Goal: Transaction & Acquisition: Purchase product/service

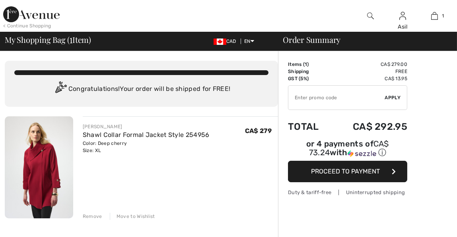
click at [314, 101] on input "TEXT" at bounding box center [336, 98] width 97 height 24
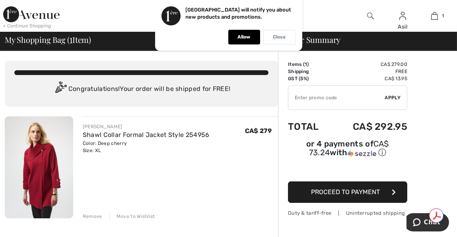
click at [286, 40] on div "Close" at bounding box center [279, 37] width 33 height 15
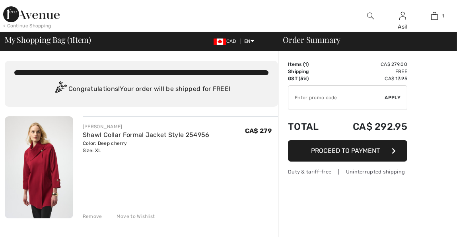
click at [361, 97] on input "TEXT" at bounding box center [336, 98] width 97 height 24
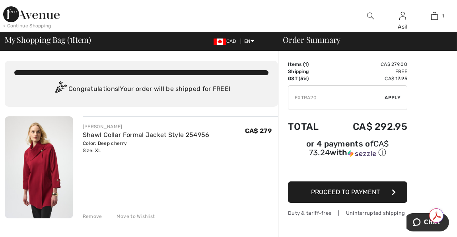
type input "EXTRA20"
click at [396, 98] on span "Apply" at bounding box center [393, 97] width 16 height 7
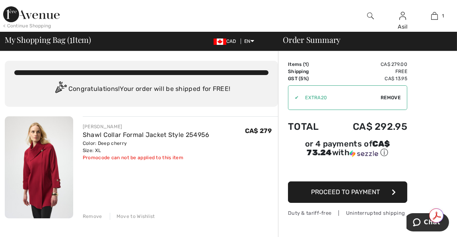
click at [11, 24] on div "< Continue Shopping" at bounding box center [27, 25] width 48 height 7
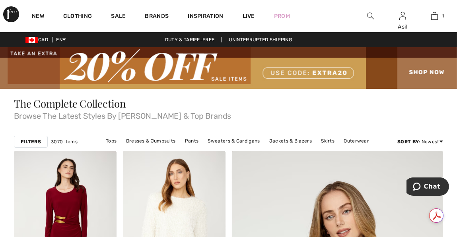
click at [426, 73] on img at bounding box center [228, 68] width 457 height 42
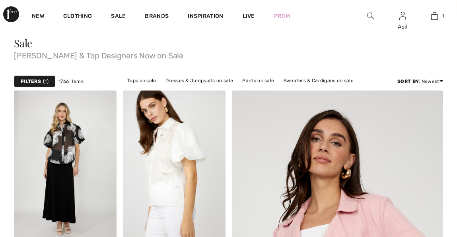
click at [41, 80] on div "Filters 1" at bounding box center [34, 82] width 41 height 12
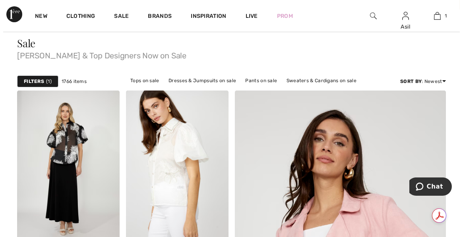
scroll to position [80, 0]
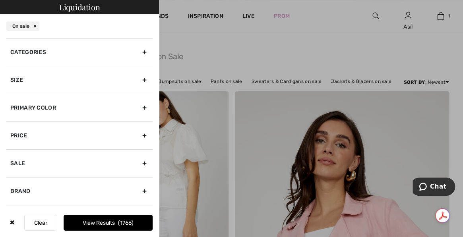
click at [46, 84] on div "Size" at bounding box center [79, 80] width 146 height 28
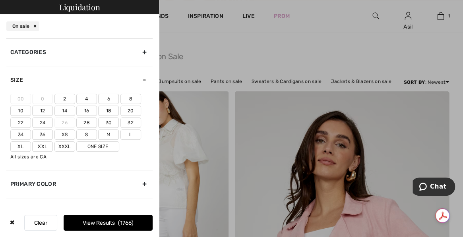
click at [28, 146] on label "Xl" at bounding box center [20, 147] width 21 height 10
click at [0, 0] on input"] "Xl" at bounding box center [0, 0] width 0 height 0
click at [85, 106] on label "16" at bounding box center [86, 111] width 21 height 10
click at [0, 0] on input"] "16" at bounding box center [0, 0] width 0 height 0
click at [68, 109] on label "14" at bounding box center [64, 111] width 21 height 10
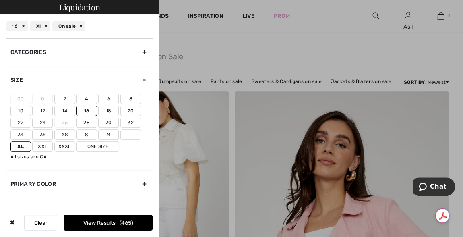
click at [0, 0] on input"] "14" at bounding box center [0, 0] width 0 height 0
click at [102, 224] on button "View Results 590" at bounding box center [108, 223] width 89 height 16
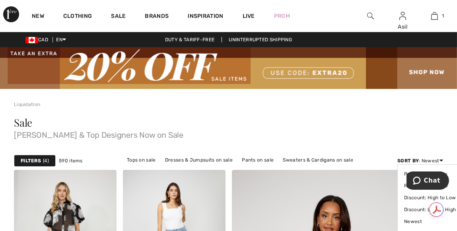
scroll to position [80, 0]
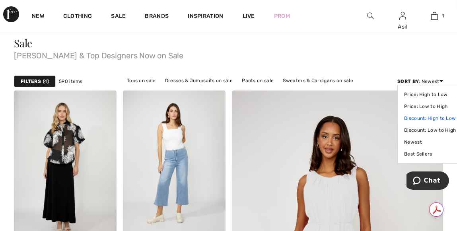
click at [426, 119] on link "Discount: High to Low" at bounding box center [430, 119] width 52 height 12
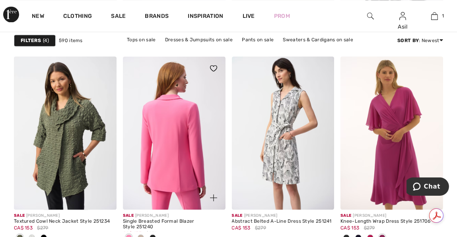
scroll to position [3023, 0]
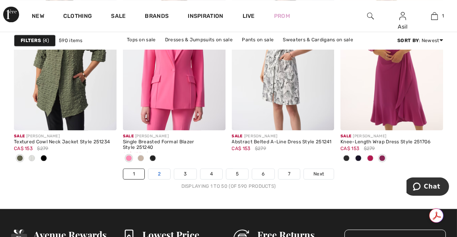
click at [156, 179] on link "2" at bounding box center [159, 174] width 22 height 10
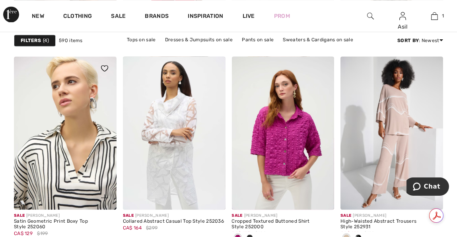
scroll to position [2983, 0]
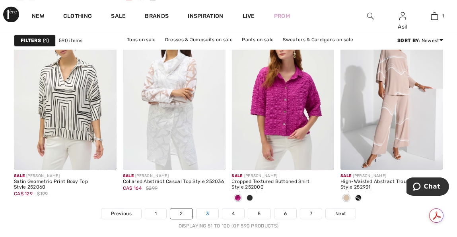
click at [205, 213] on link "3" at bounding box center [207, 214] width 22 height 10
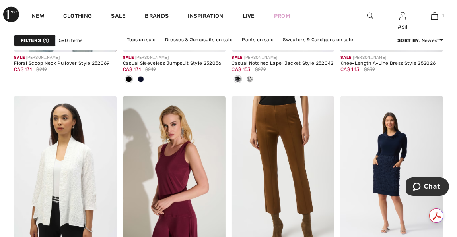
scroll to position [3023, 0]
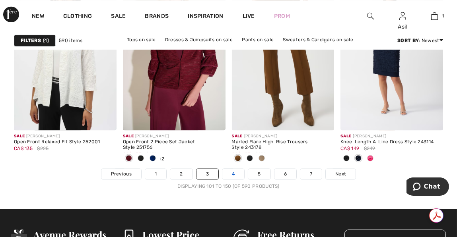
click at [229, 172] on link "4" at bounding box center [233, 174] width 22 height 10
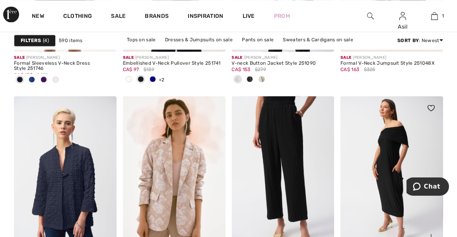
scroll to position [3062, 0]
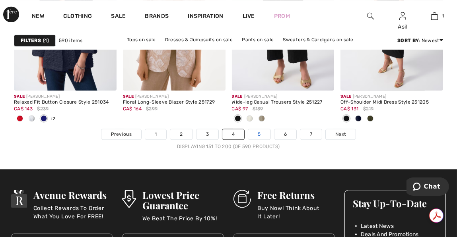
click at [253, 132] on link "5" at bounding box center [259, 134] width 22 height 10
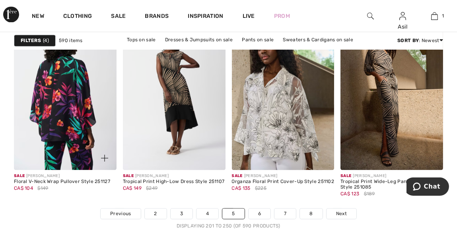
scroll to position [3102, 0]
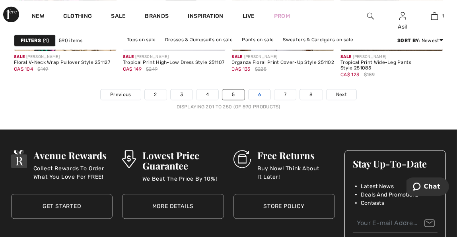
click at [259, 94] on link "6" at bounding box center [260, 94] width 22 height 10
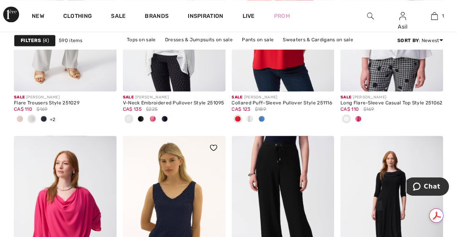
scroll to position [3023, 0]
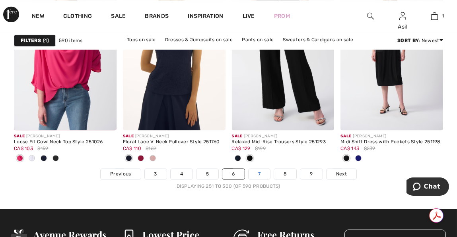
click at [263, 176] on link "7" at bounding box center [259, 174] width 21 height 10
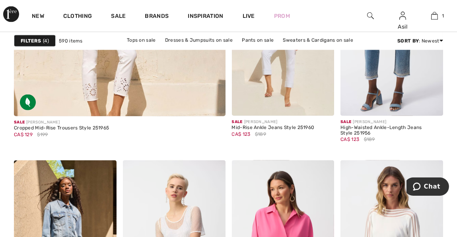
scroll to position [2068, 0]
